Goal: Use online tool/utility: Utilize a website feature to perform a specific function

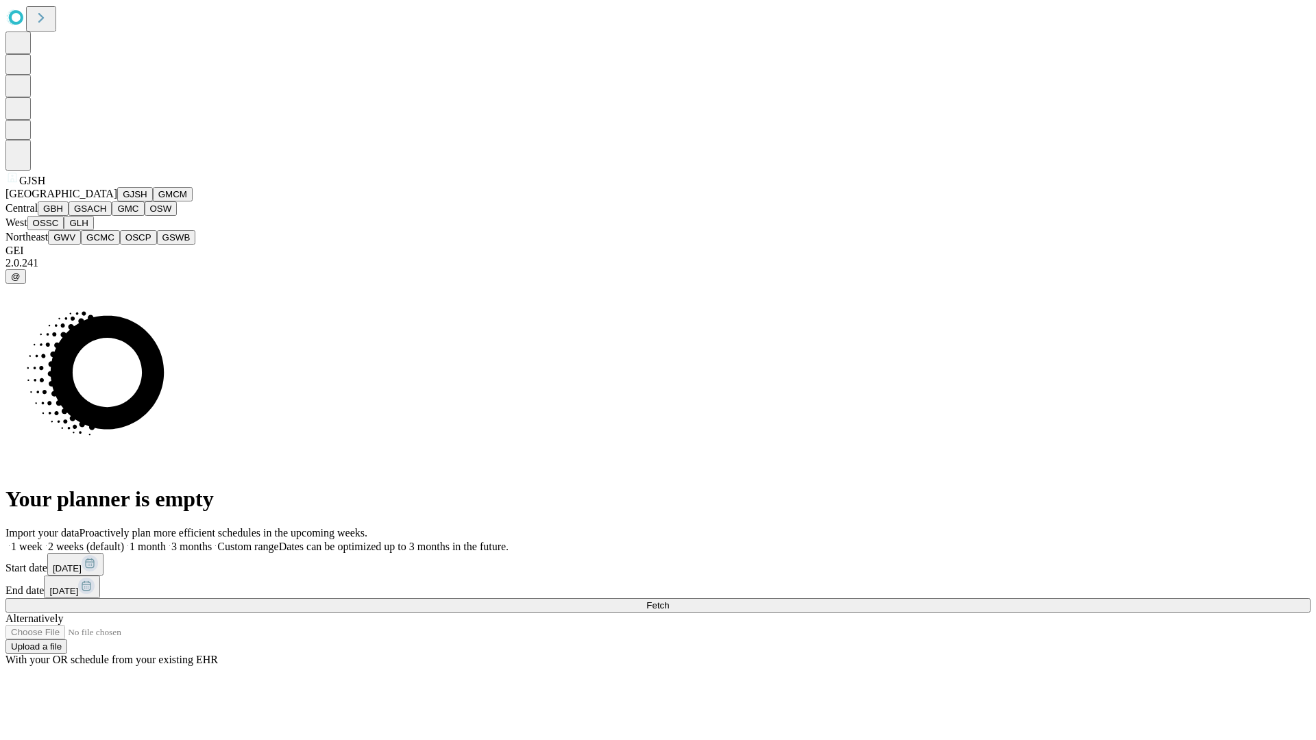
click at [117, 202] on button "GJSH" at bounding box center [135, 194] width 36 height 14
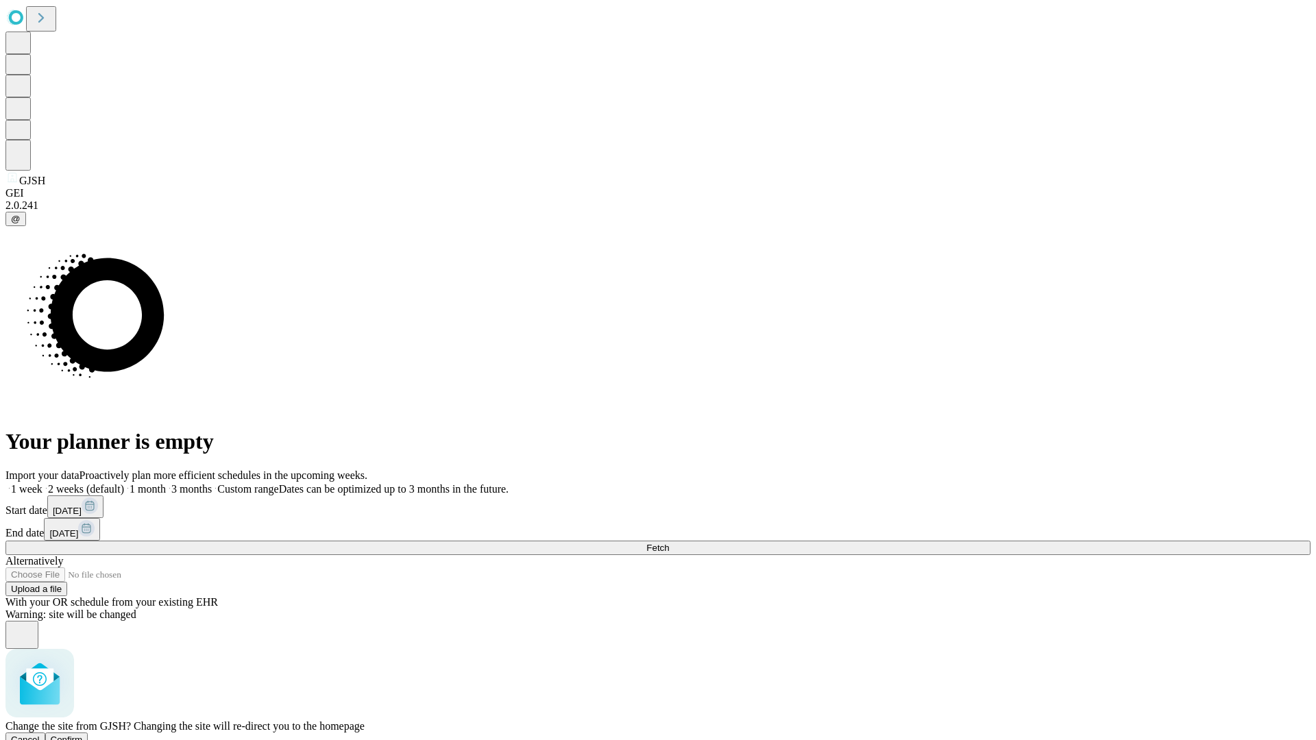
click at [83, 735] on span "Confirm" at bounding box center [67, 740] width 32 height 10
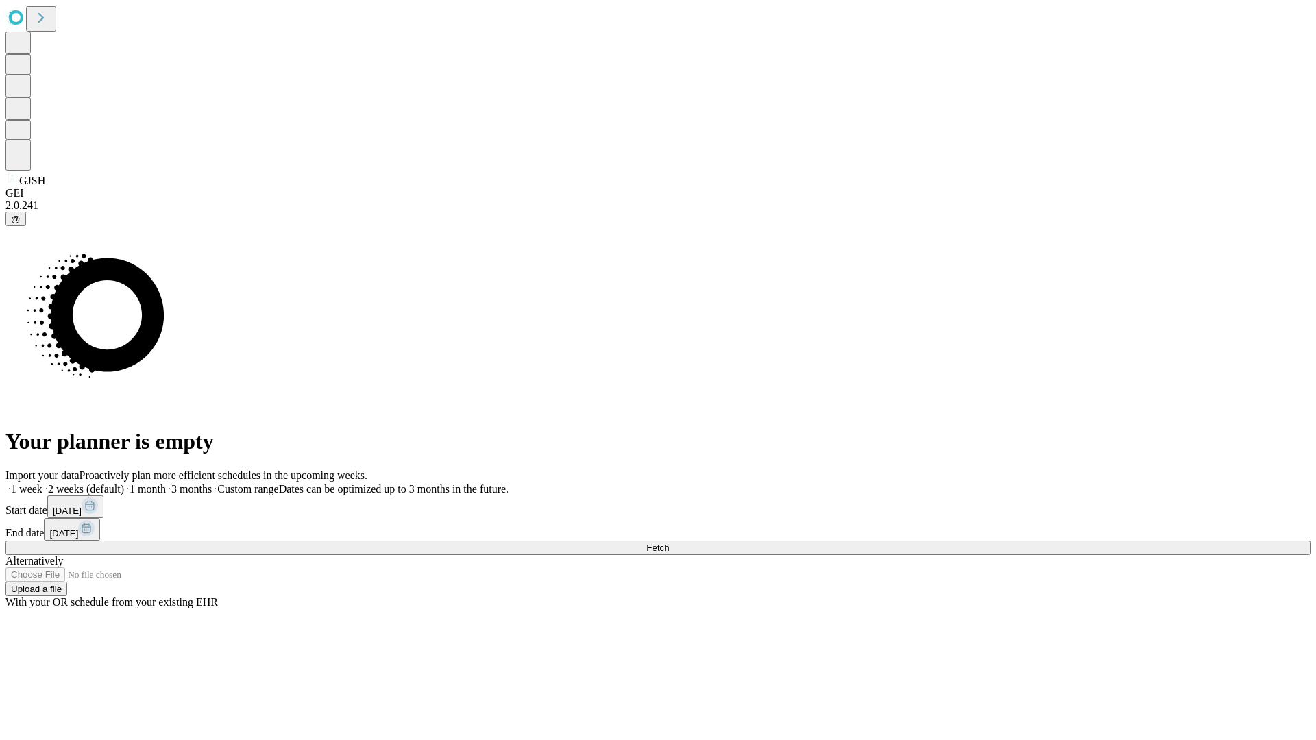
click at [166, 483] on label "1 month" at bounding box center [145, 489] width 42 height 12
click at [669, 543] on span "Fetch" at bounding box center [657, 548] width 23 height 10
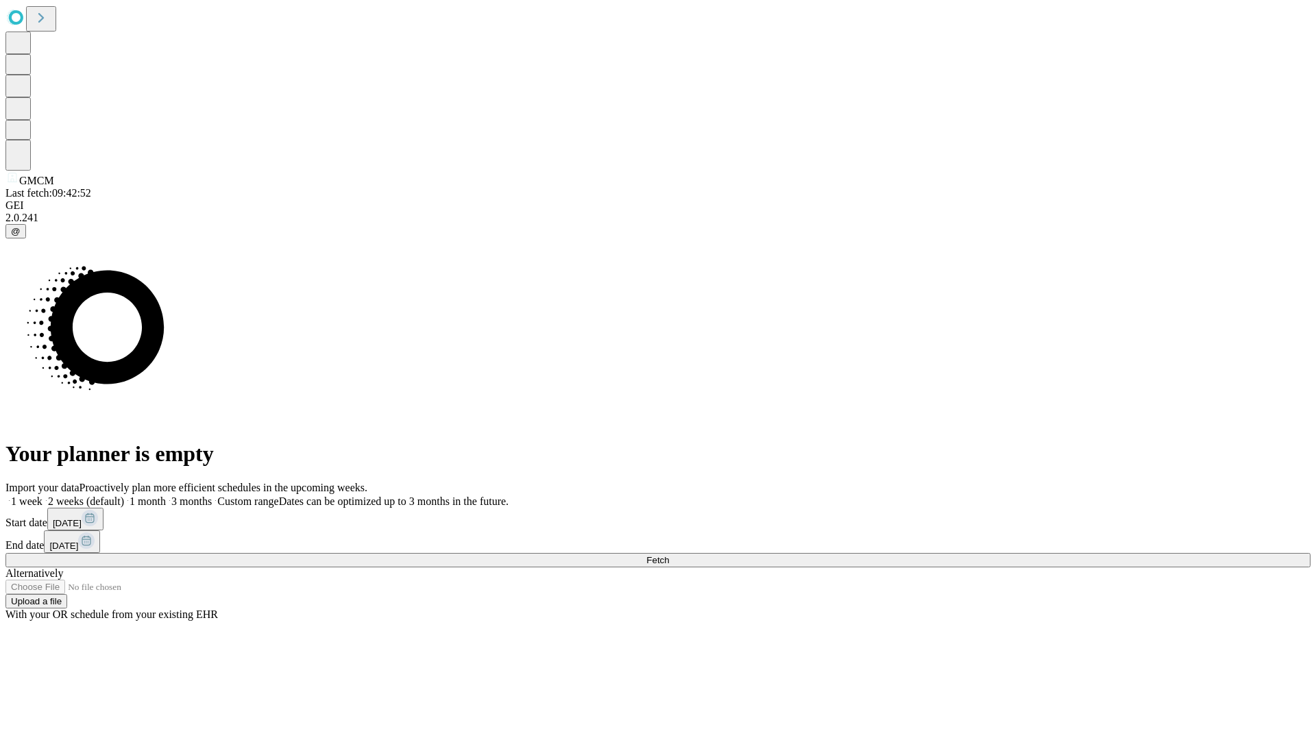
click at [166, 496] on label "1 month" at bounding box center [145, 502] width 42 height 12
click at [669, 555] on span "Fetch" at bounding box center [657, 560] width 23 height 10
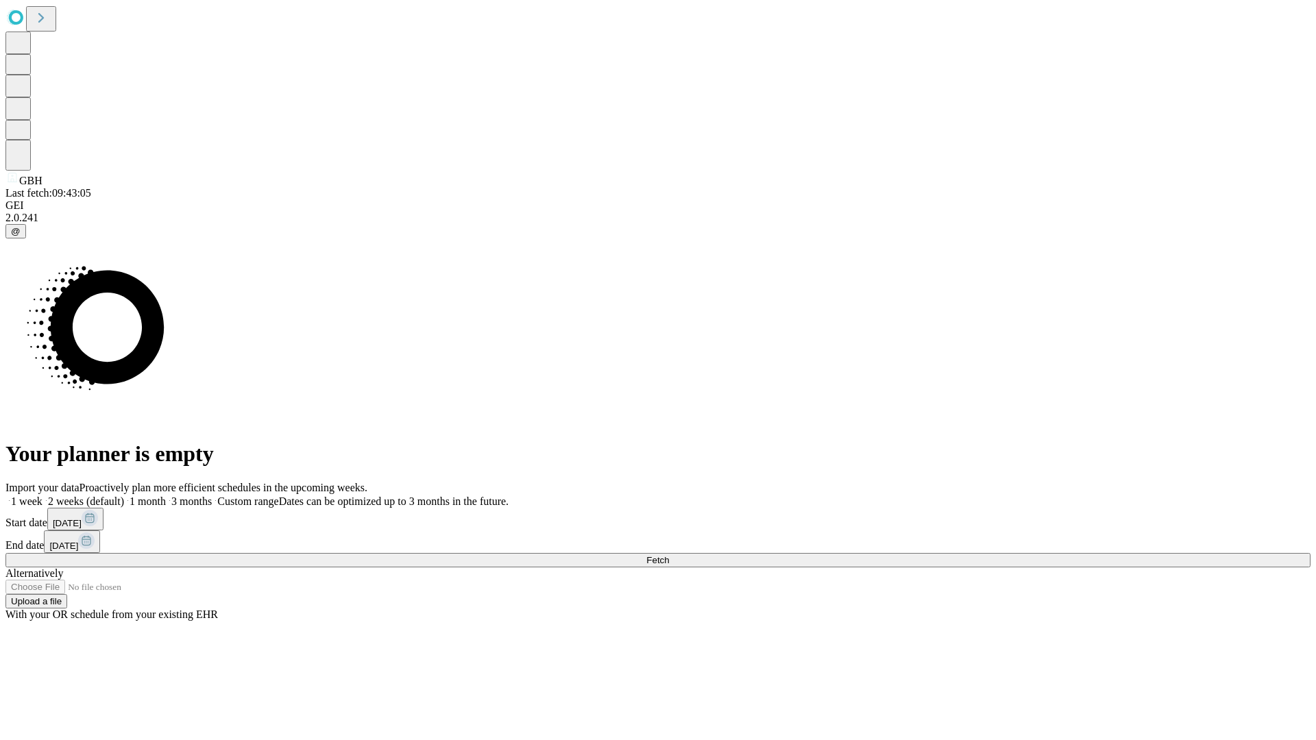
click at [166, 496] on label "1 month" at bounding box center [145, 502] width 42 height 12
click at [669, 555] on span "Fetch" at bounding box center [657, 560] width 23 height 10
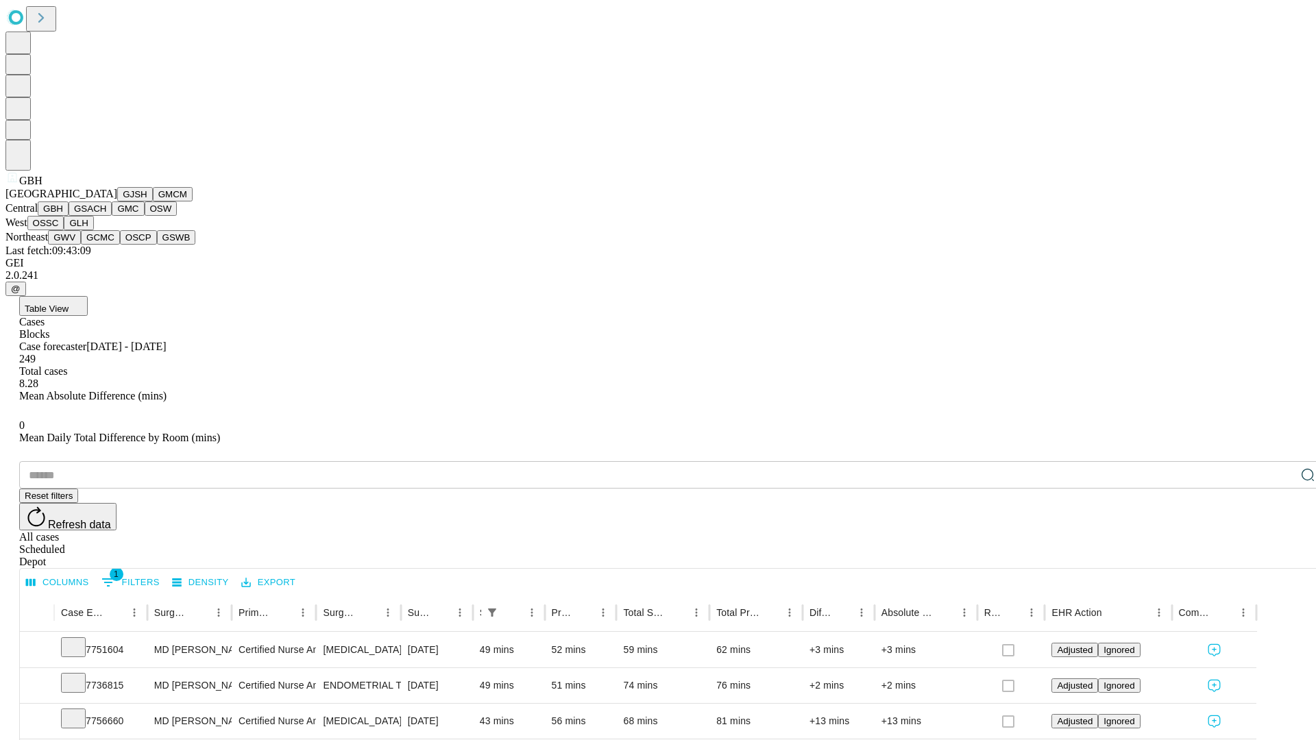
click at [106, 216] on button "GSACH" at bounding box center [90, 209] width 43 height 14
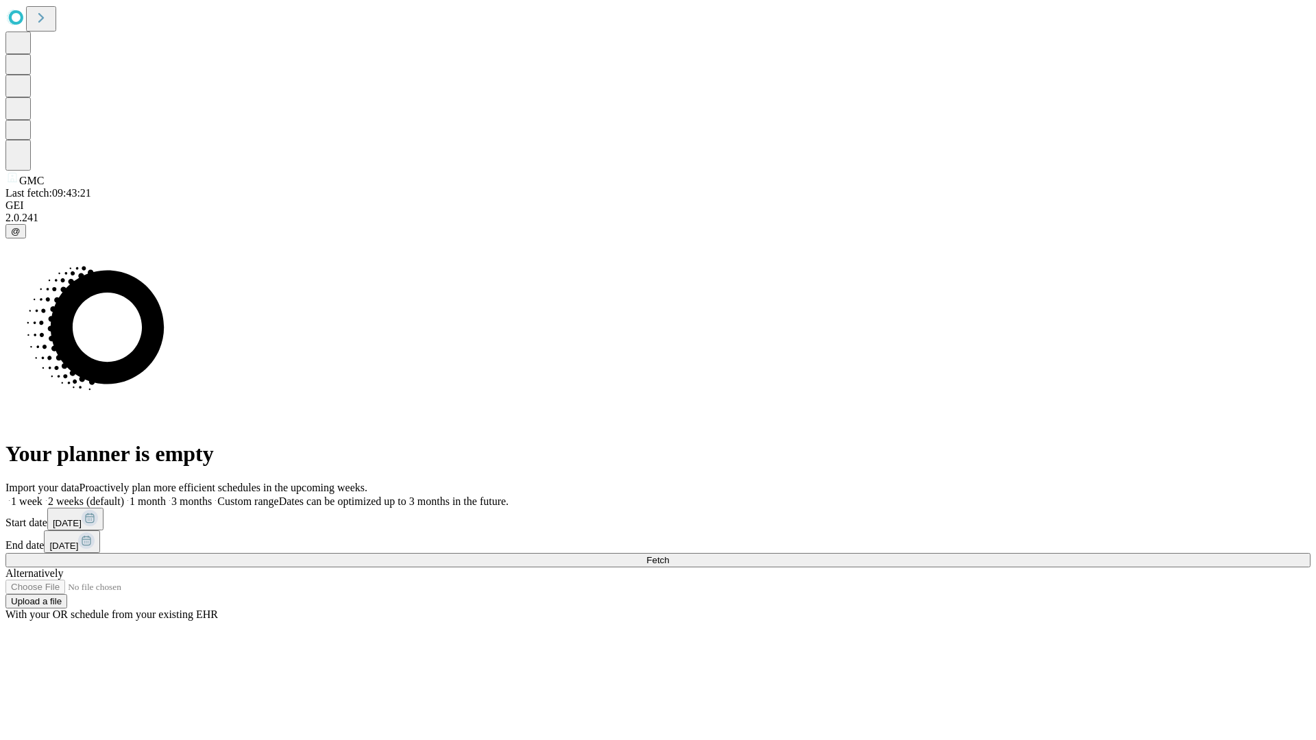
click at [166, 496] on label "1 month" at bounding box center [145, 502] width 42 height 12
click at [669, 555] on span "Fetch" at bounding box center [657, 560] width 23 height 10
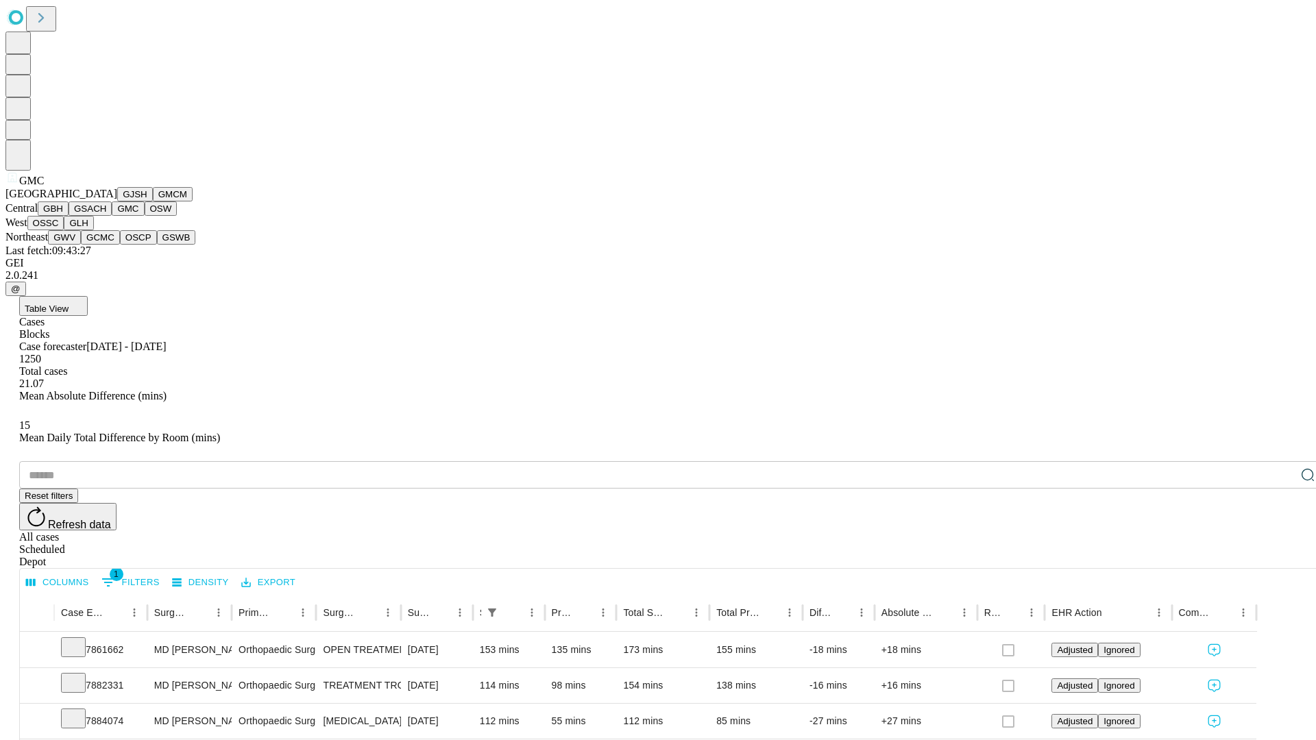
click at [145, 216] on button "OSW" at bounding box center [161, 209] width 33 height 14
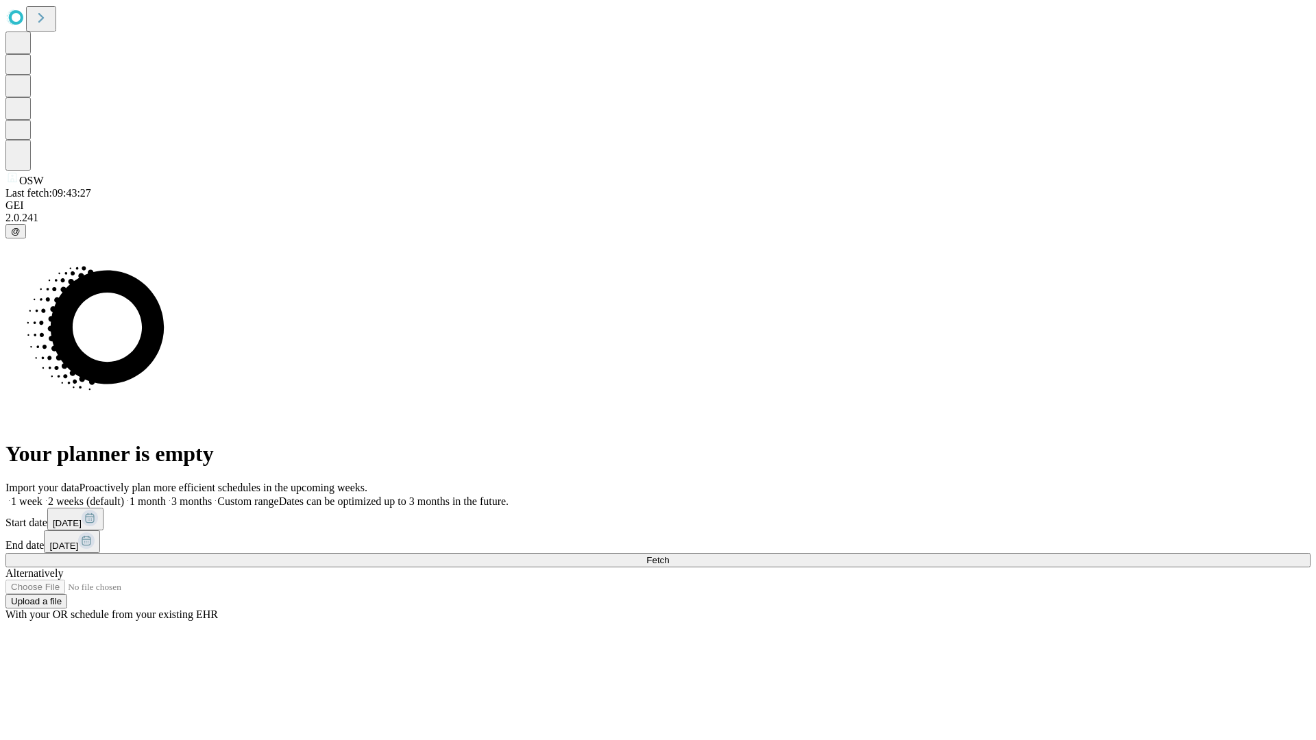
click at [166, 496] on label "1 month" at bounding box center [145, 502] width 42 height 12
click at [669, 555] on span "Fetch" at bounding box center [657, 560] width 23 height 10
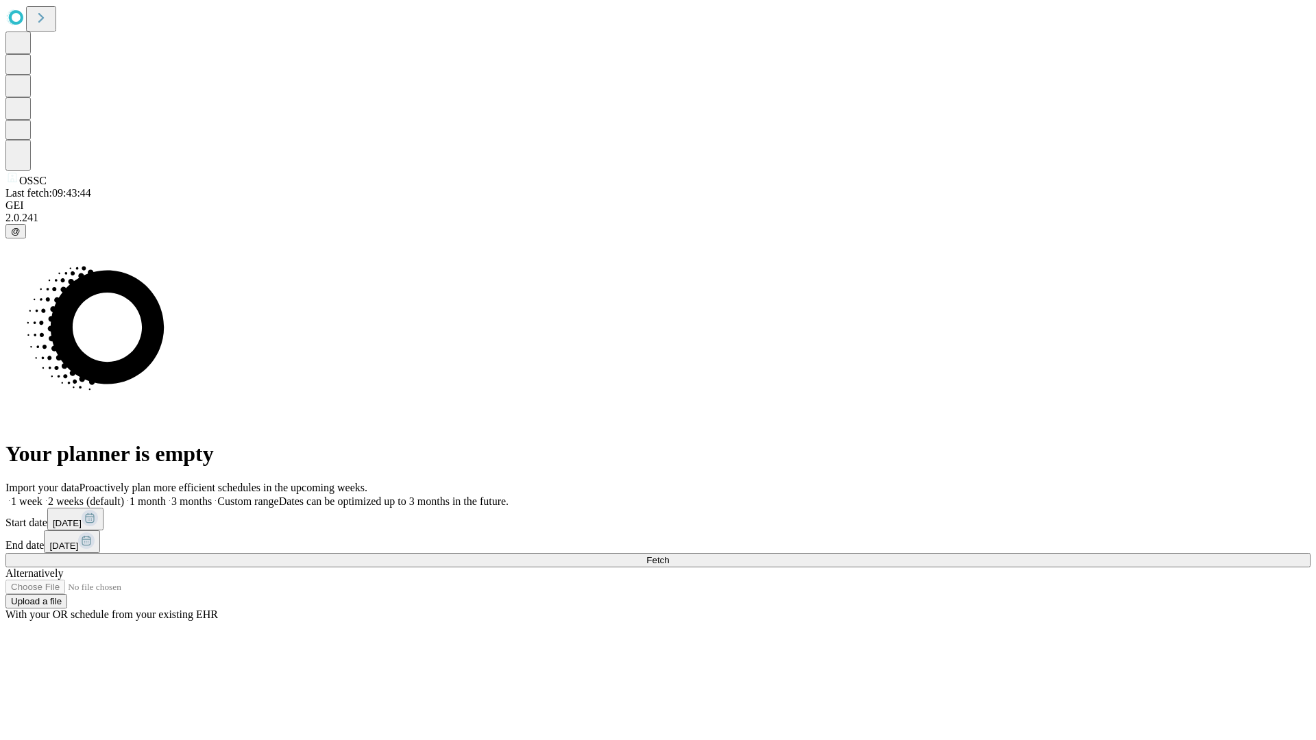
click at [166, 496] on label "1 month" at bounding box center [145, 502] width 42 height 12
click at [669, 555] on span "Fetch" at bounding box center [657, 560] width 23 height 10
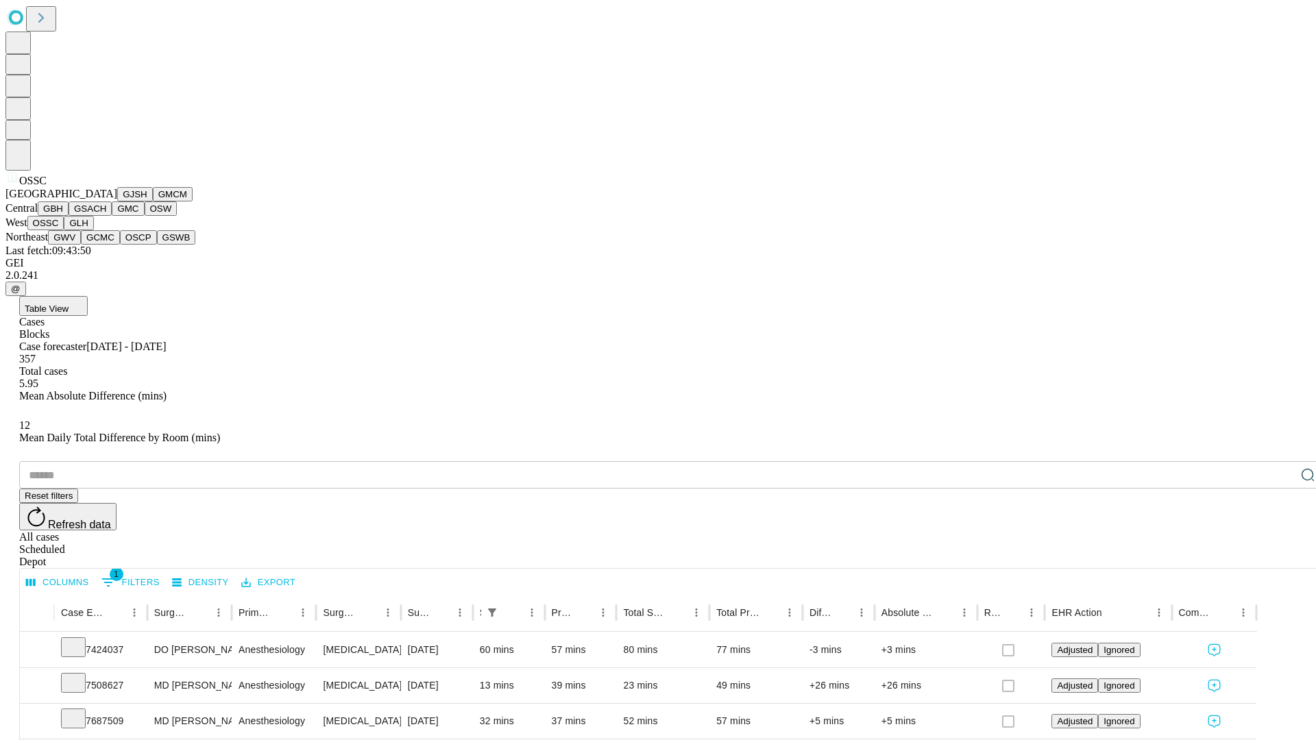
click at [93, 230] on button "GLH" at bounding box center [78, 223] width 29 height 14
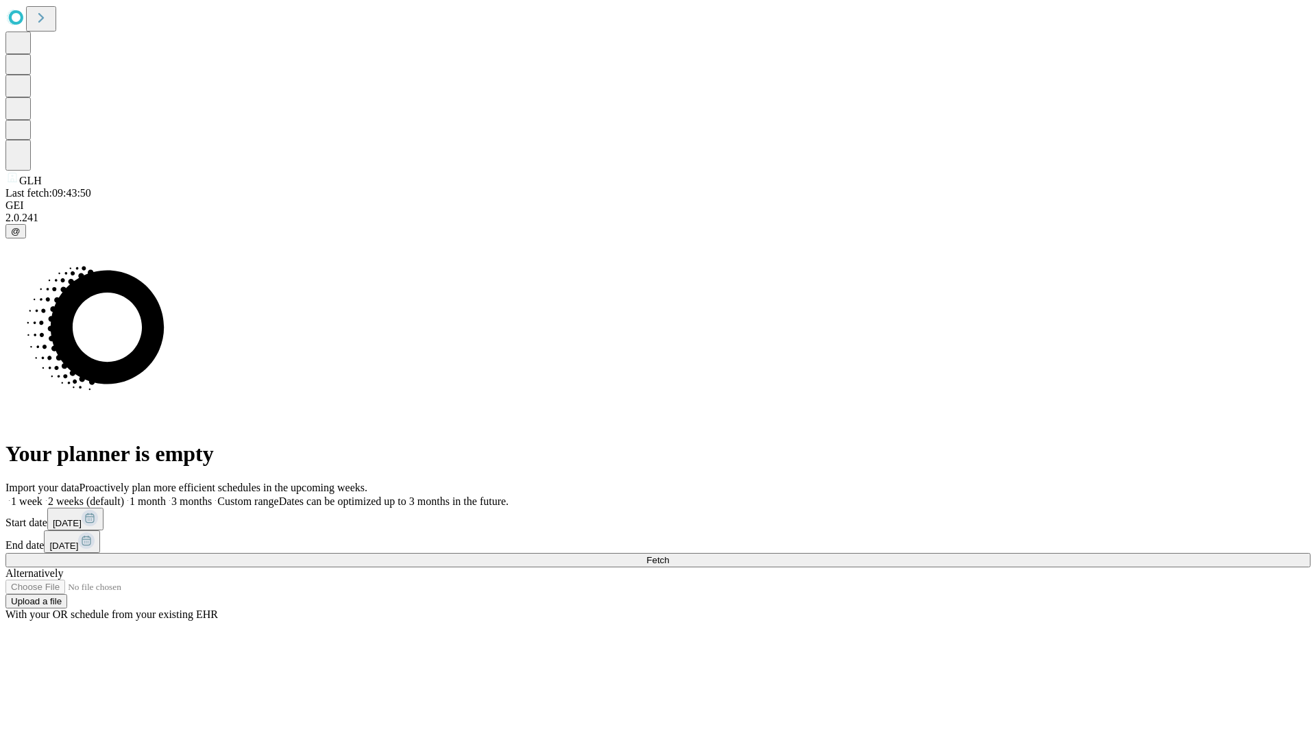
click at [166, 496] on label "1 month" at bounding box center [145, 502] width 42 height 12
click at [669, 555] on span "Fetch" at bounding box center [657, 560] width 23 height 10
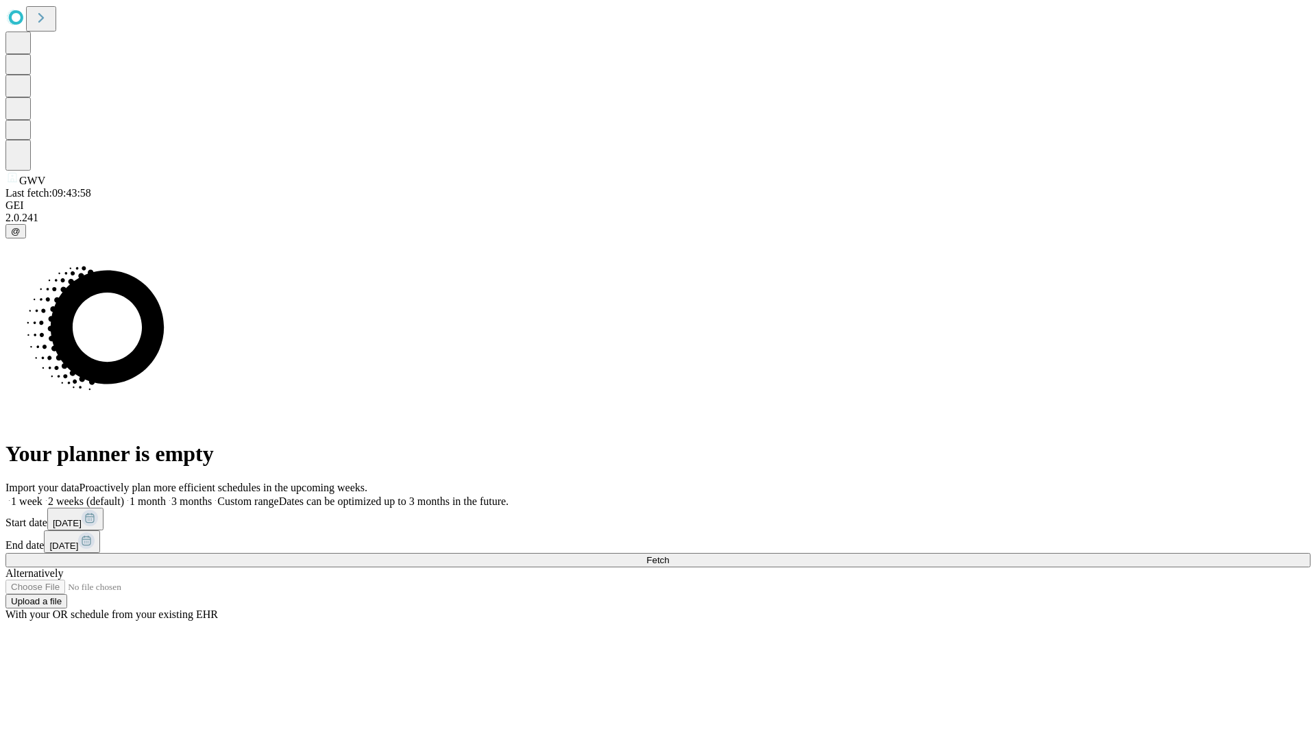
click at [166, 496] on label "1 month" at bounding box center [145, 502] width 42 height 12
click at [669, 555] on span "Fetch" at bounding box center [657, 560] width 23 height 10
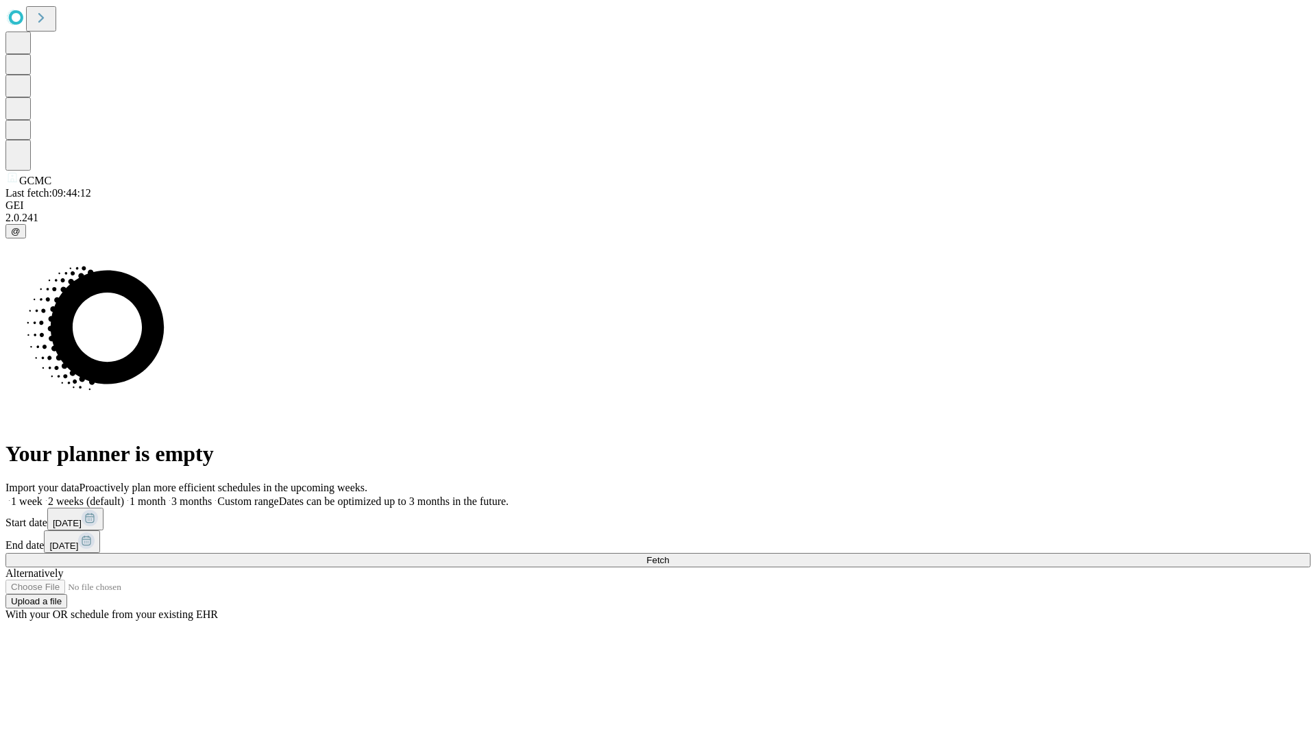
click at [166, 496] on label "1 month" at bounding box center [145, 502] width 42 height 12
click at [669, 555] on span "Fetch" at bounding box center [657, 560] width 23 height 10
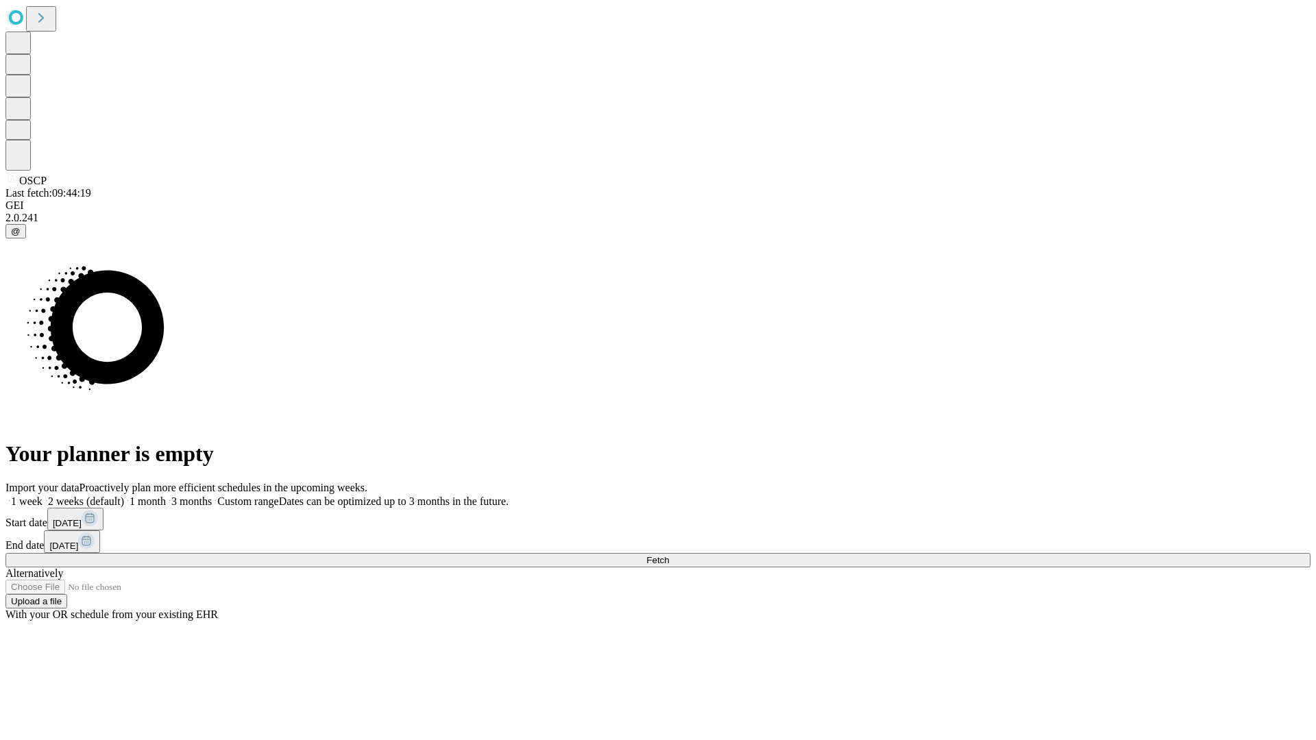
click at [166, 496] on label "1 month" at bounding box center [145, 502] width 42 height 12
click at [669, 555] on span "Fetch" at bounding box center [657, 560] width 23 height 10
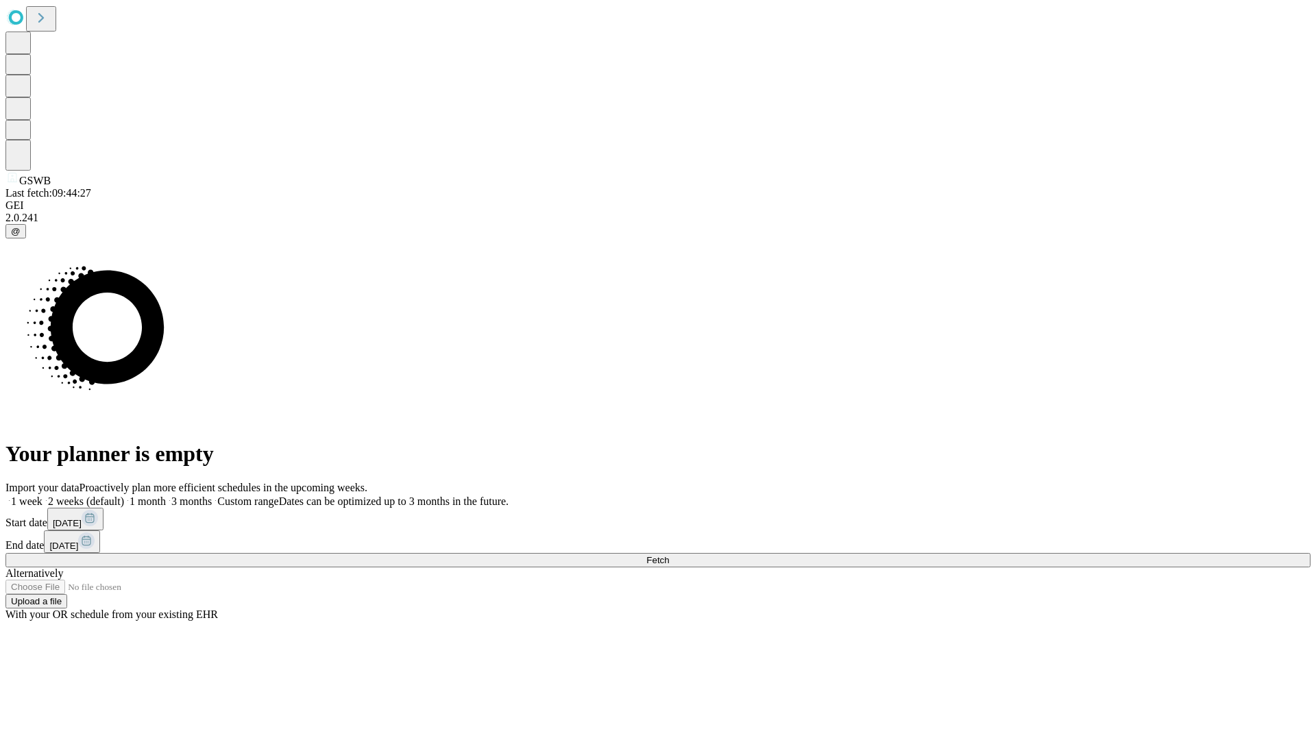
click at [166, 496] on label "1 month" at bounding box center [145, 502] width 42 height 12
click at [669, 555] on span "Fetch" at bounding box center [657, 560] width 23 height 10
